Goal: Task Accomplishment & Management: Manage account settings

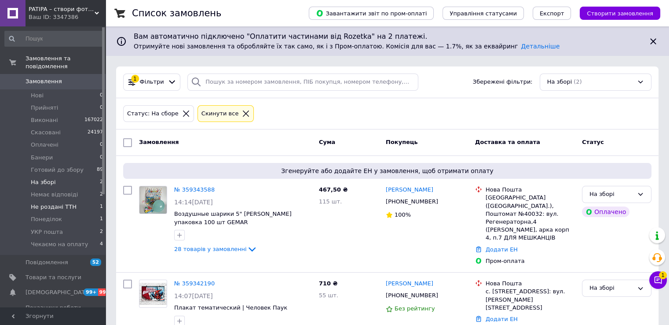
click at [49, 203] on span "Не роздані ТТН" at bounding box center [54, 207] width 46 height 8
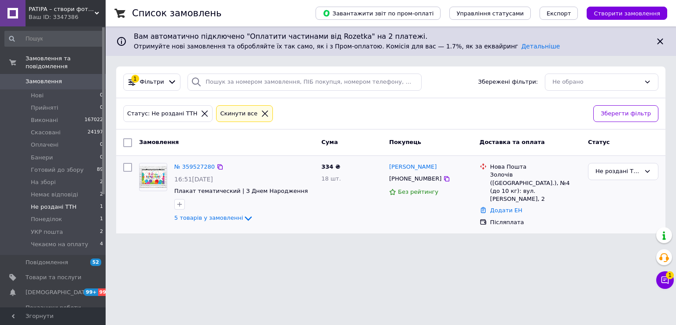
click at [127, 167] on input "checkbox" at bounding box center [127, 167] width 9 height 9
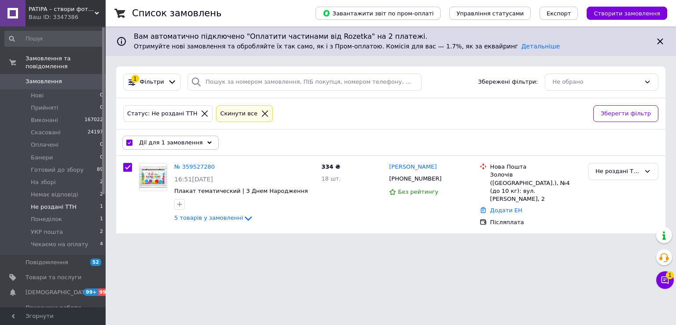
click at [158, 143] on span "Дії для 1 замовлення" at bounding box center [171, 143] width 64 height 8
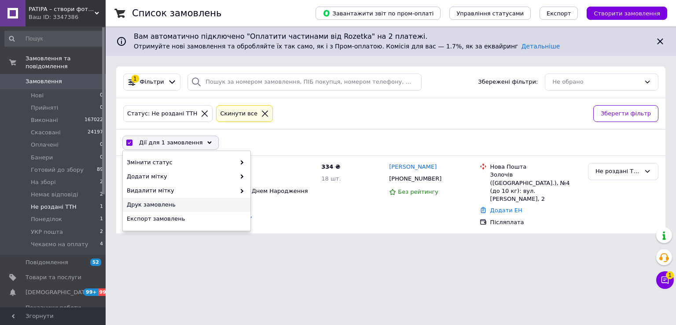
click at [156, 202] on span "Друк замовлень" at bounding box center [185, 205] width 117 height 8
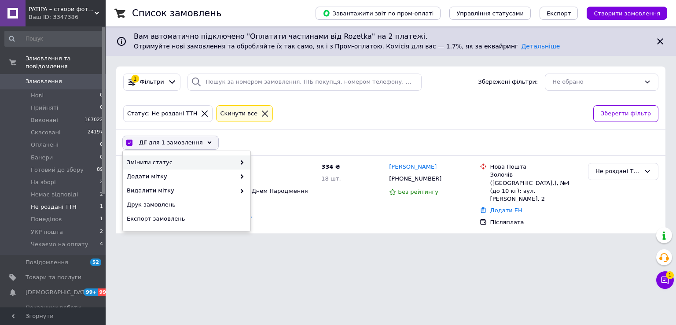
click at [148, 161] on span "Змінити статус" at bounding box center [181, 162] width 109 height 8
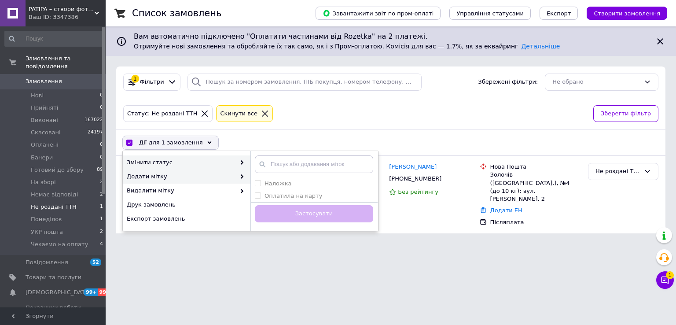
click at [200, 161] on span "Змінити статус" at bounding box center [181, 162] width 109 height 8
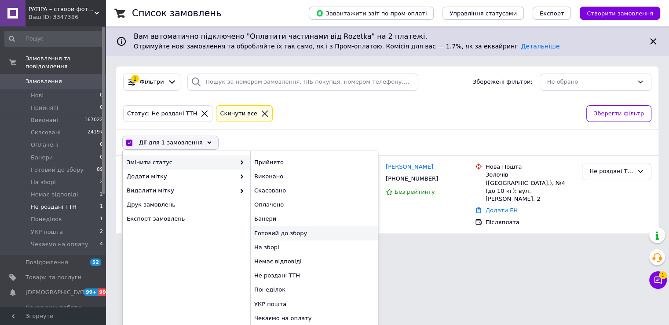
click at [283, 230] on div "Готовий до збору" at bounding box center [314, 233] width 128 height 14
checkbox input "false"
